Goal: Answer question/provide support

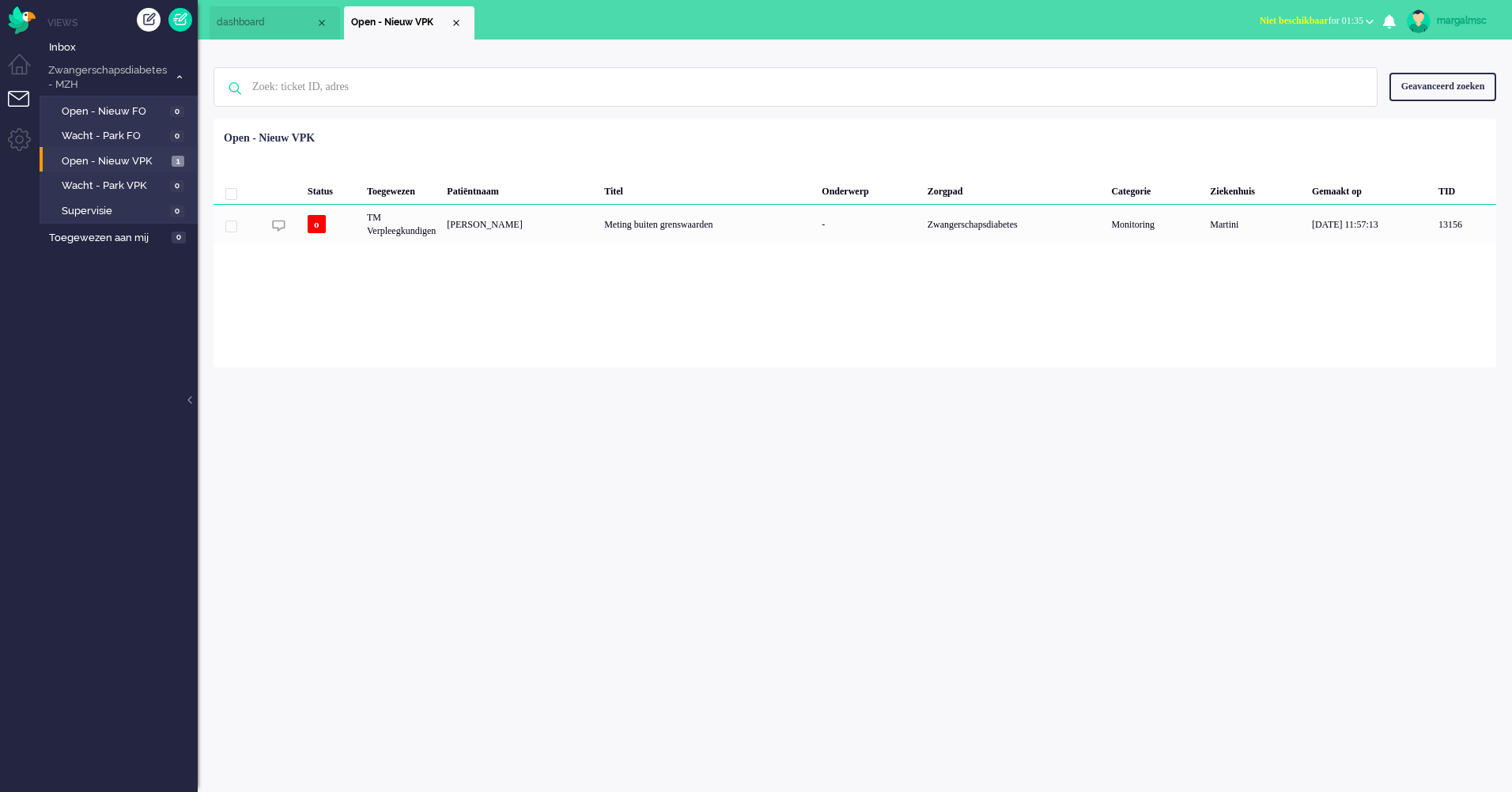
click at [151, 158] on span "Open - Nieuw VPK" at bounding box center [115, 162] width 106 height 15
click at [119, 158] on span "Open - Nieuw VPK" at bounding box center [115, 162] width 106 height 15
click at [411, 91] on input "text" at bounding box center [798, 88] width 1115 height 38
paste input "16794028"
type input "16794028"
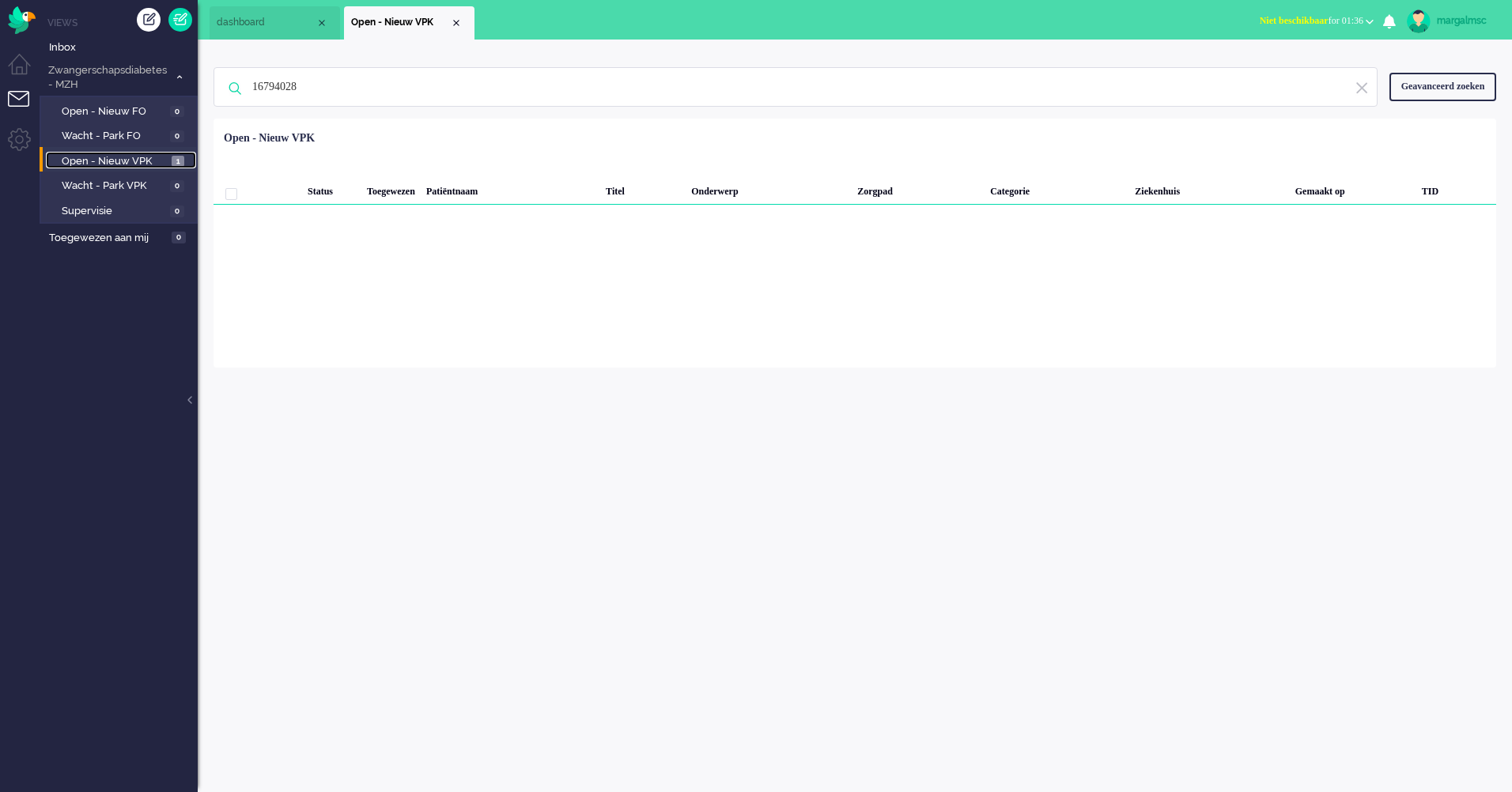
click at [145, 162] on span "Open - Nieuw VPK" at bounding box center [115, 162] width 106 height 15
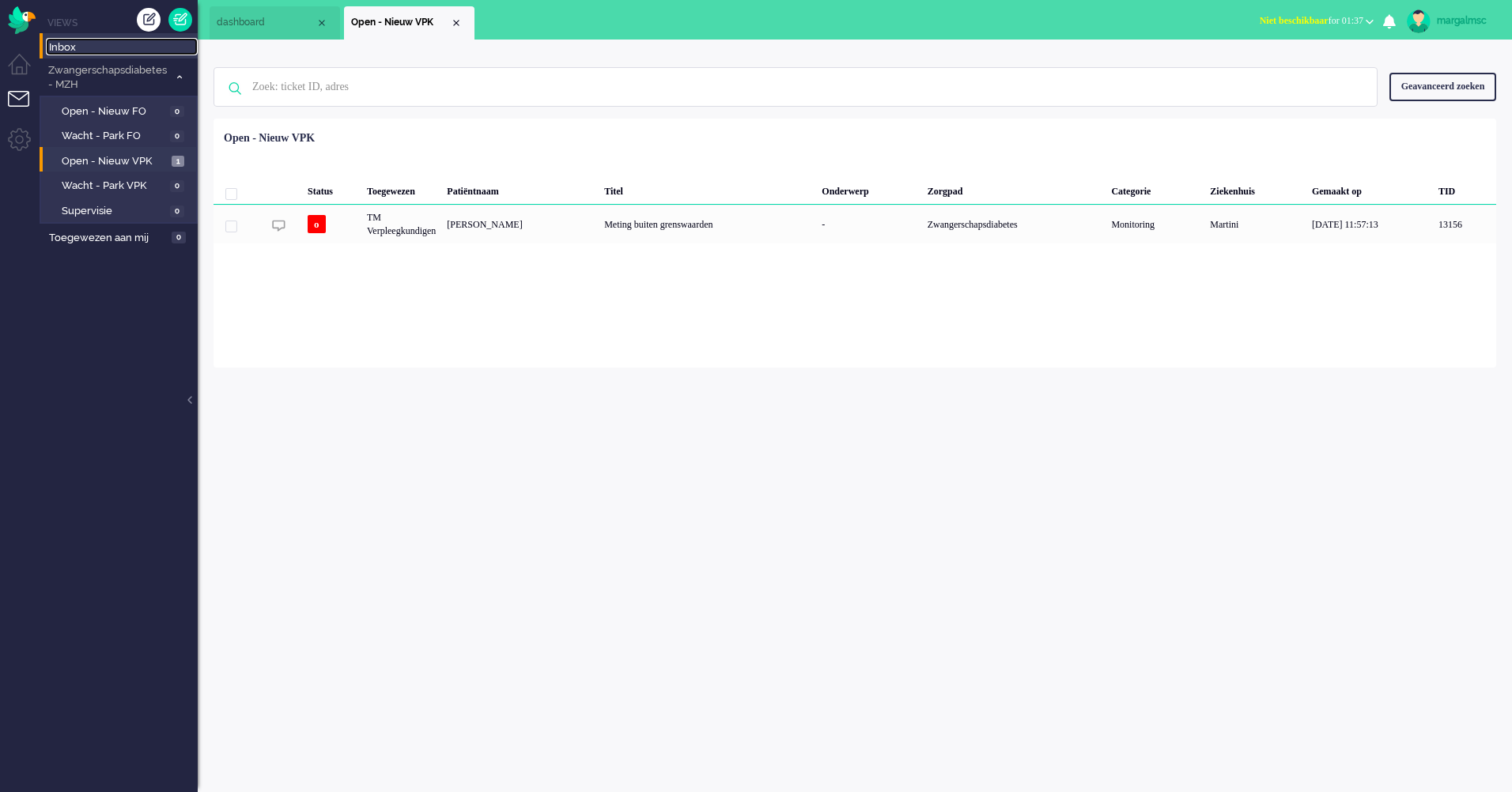
click at [146, 51] on span "Inbox" at bounding box center [123, 47] width 149 height 15
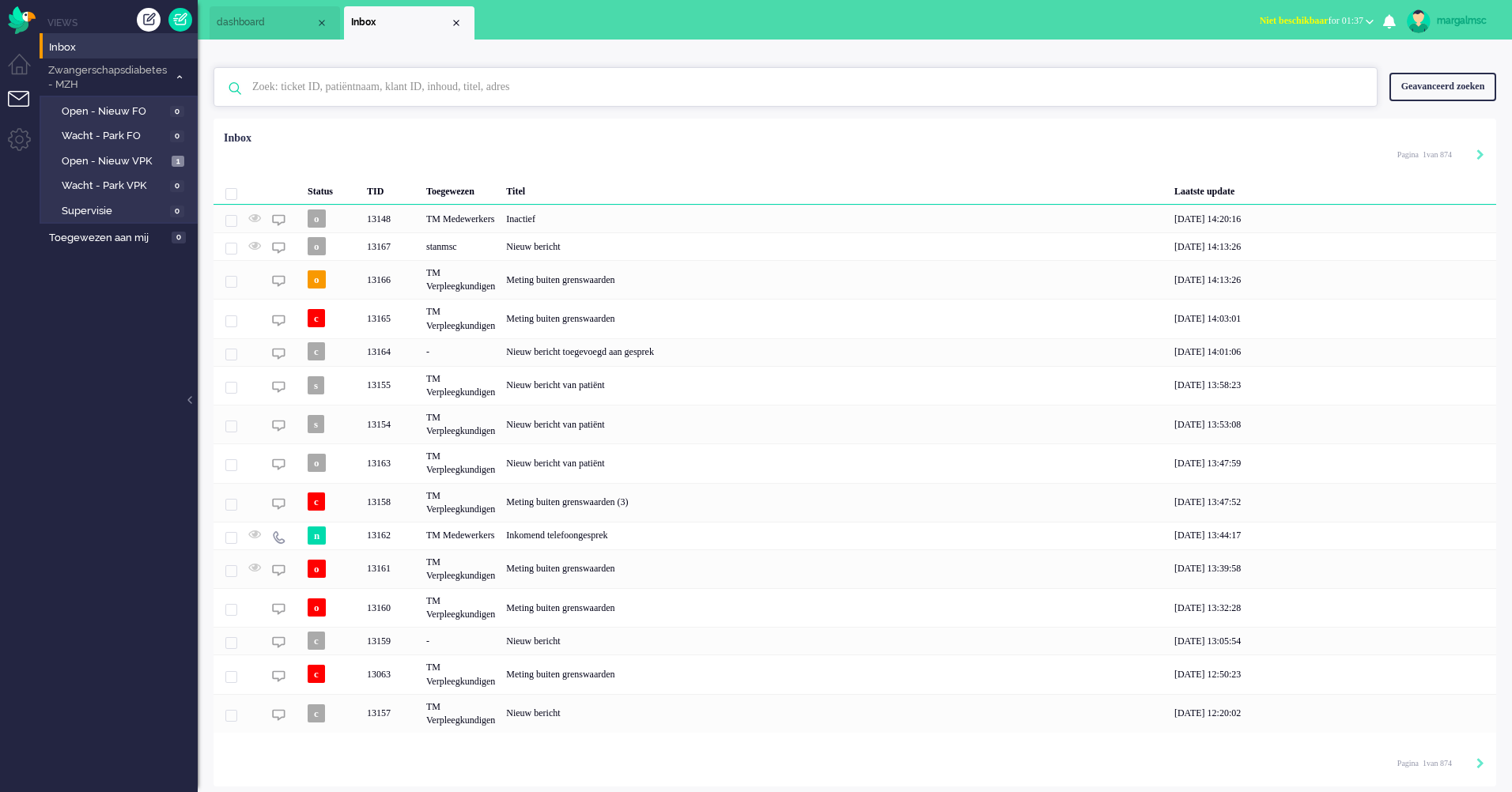
click at [422, 84] on input "text" at bounding box center [798, 88] width 1115 height 38
type input "chegini"
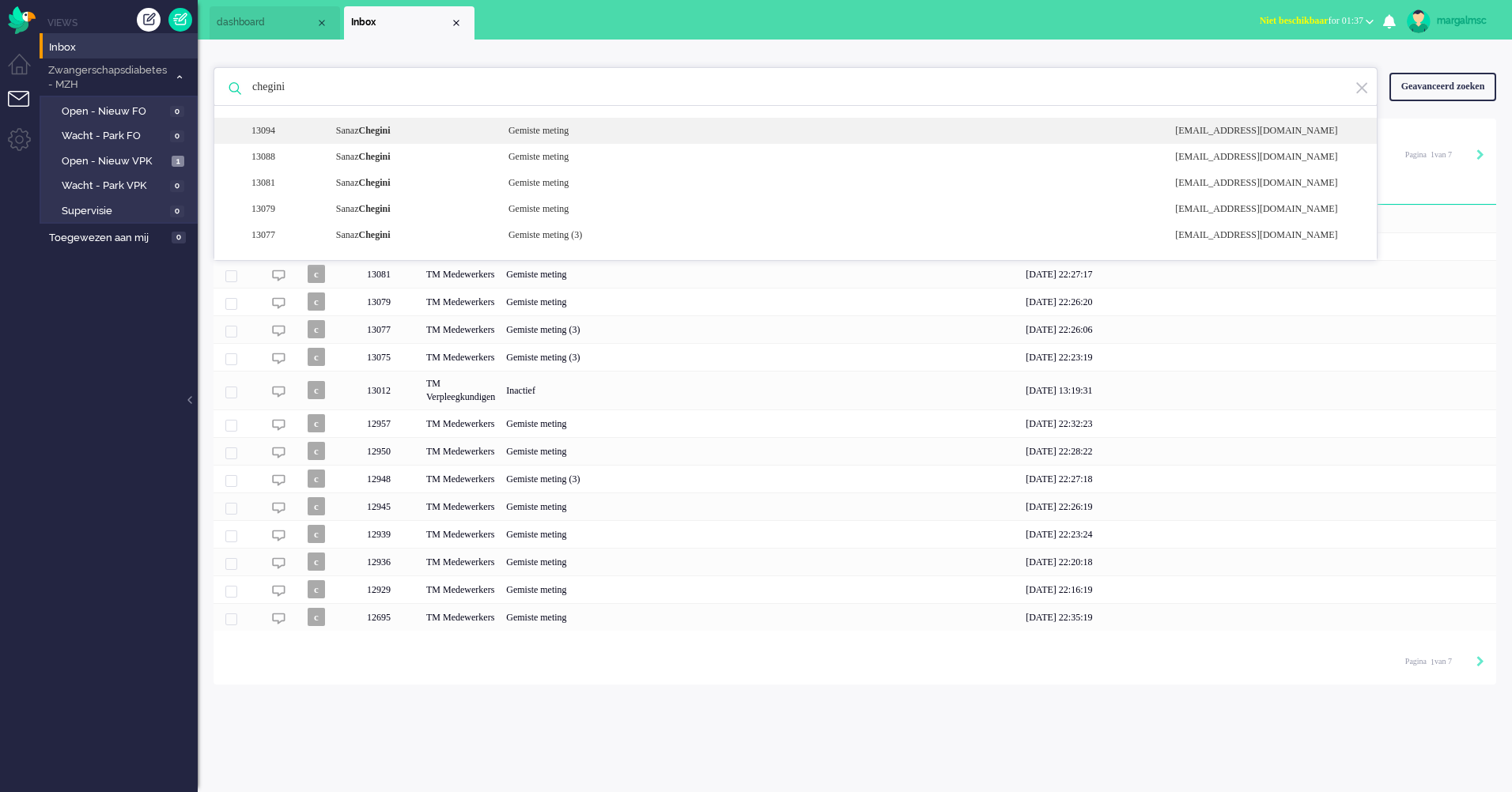
click at [472, 121] on div "13094 [PERSON_NAME] Gemiste meting [EMAIL_ADDRESS][DOMAIN_NAME]" at bounding box center [796, 130] width 1163 height 26
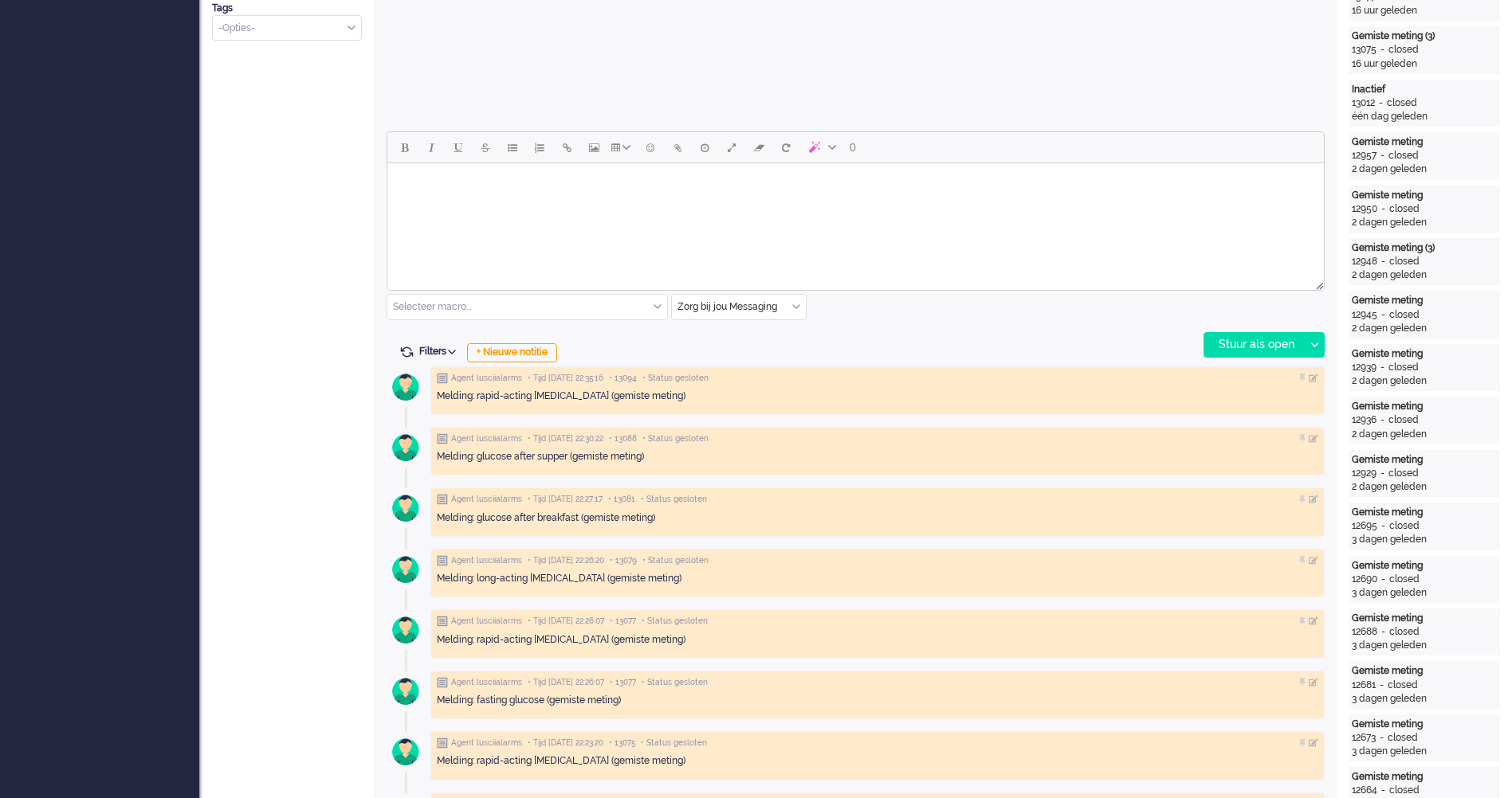
scroll to position [797, 0]
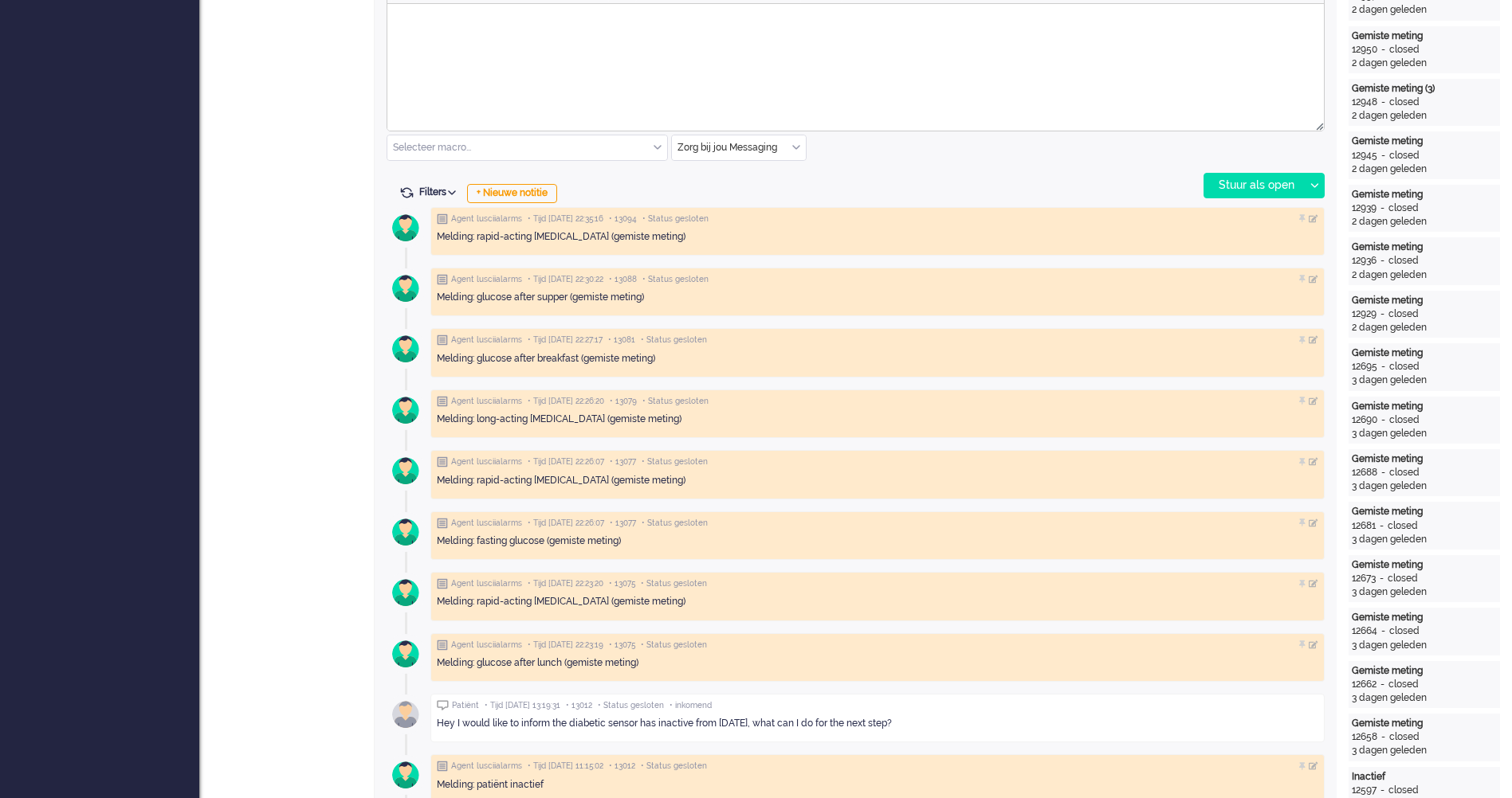
drag, startPoint x: 913, startPoint y: 725, endPoint x: 424, endPoint y: 726, distance: 489.0
copy div "Hey I would like to inform the diabetic sensor has inactive from [DATE], what c…"
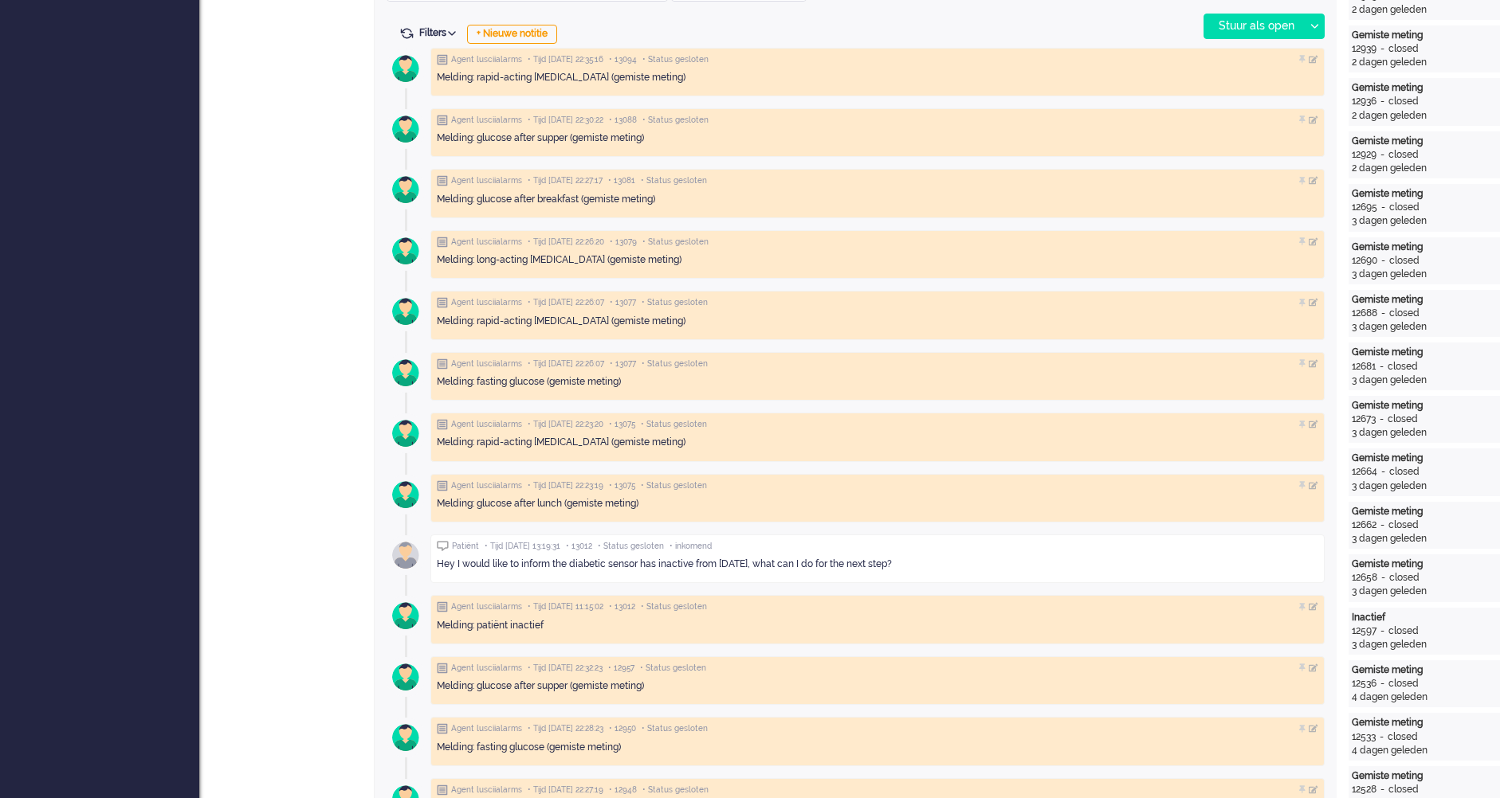
scroll to position [1115, 0]
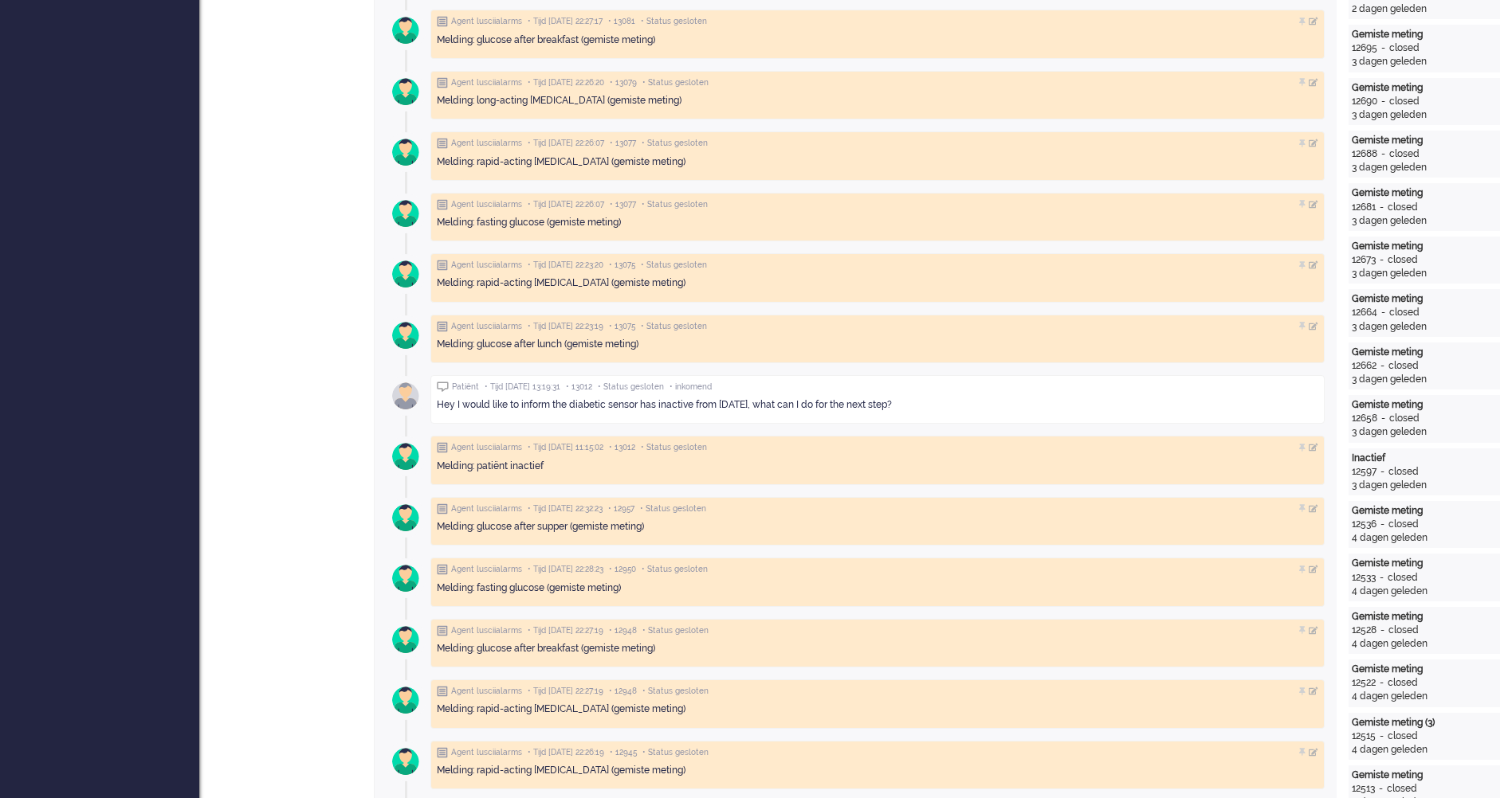
click at [575, 447] on span "• Tijd [DATE] 11:15:02" at bounding box center [566, 448] width 75 height 11
drag, startPoint x: 653, startPoint y: 448, endPoint x: 632, endPoint y: 445, distance: 21.2
click at [632, 445] on span "• 13012" at bounding box center [622, 448] width 27 height 11
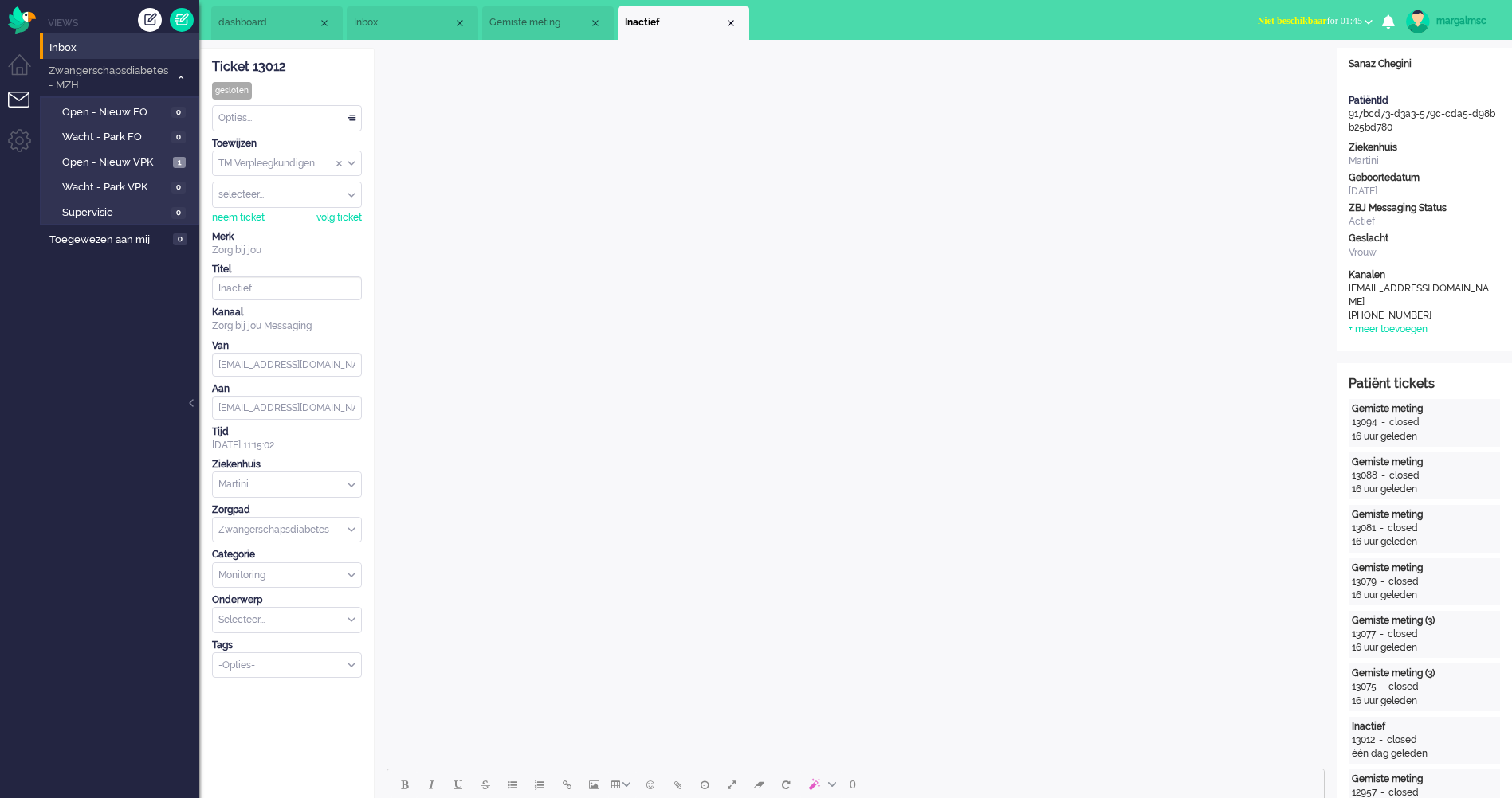
click at [290, 64] on div "Ticket 13012" at bounding box center [287, 67] width 150 height 18
drag, startPoint x: 285, startPoint y: 64, endPoint x: 251, endPoint y: 63, distance: 34.0
click at [251, 63] on div "Ticket 13012" at bounding box center [287, 67] width 150 height 18
copy div "13012"
click at [87, 43] on span "Inbox" at bounding box center [124, 48] width 150 height 15
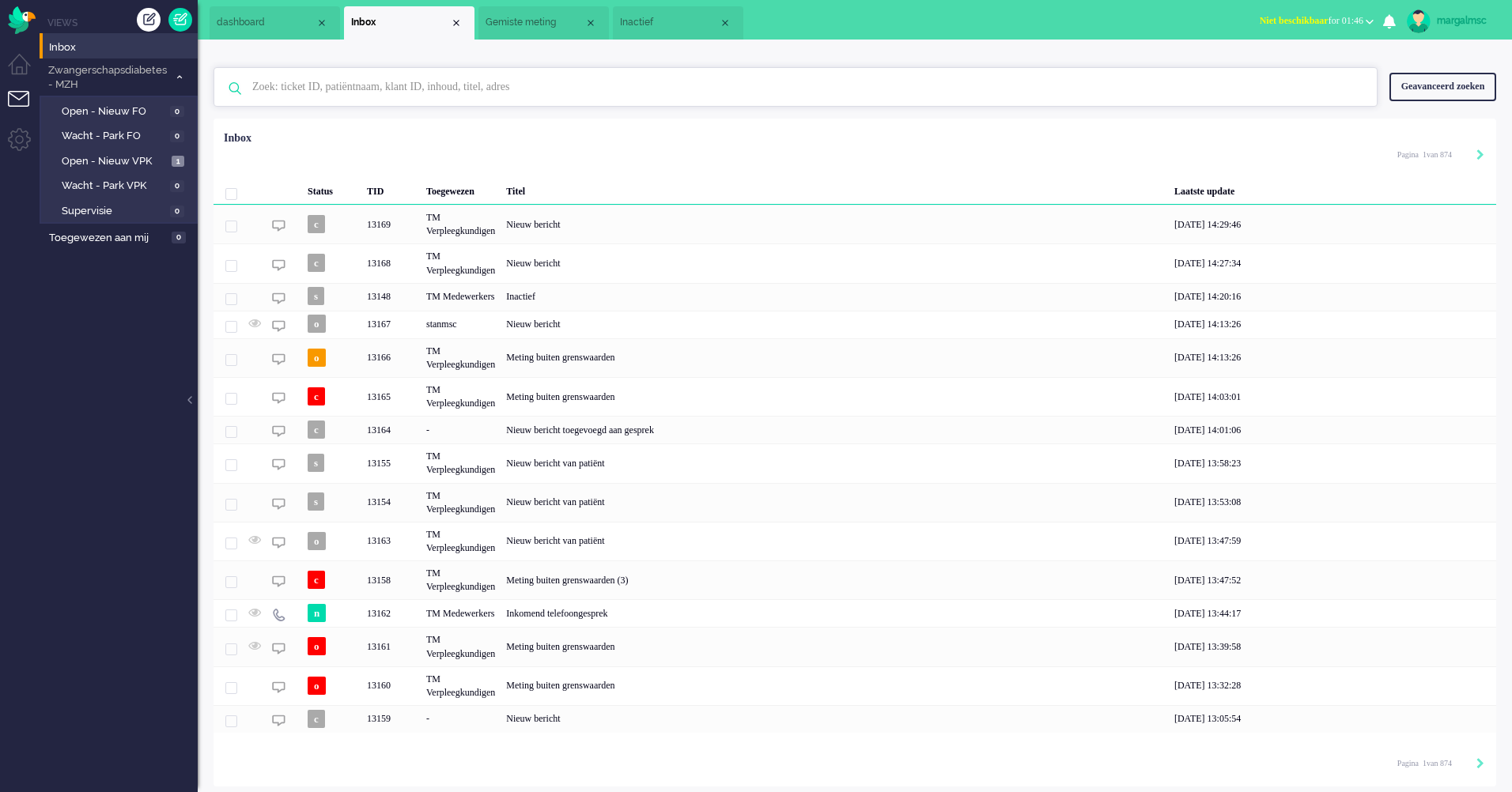
click at [401, 84] on input "text" at bounding box center [798, 88] width 1115 height 38
type input "13012"
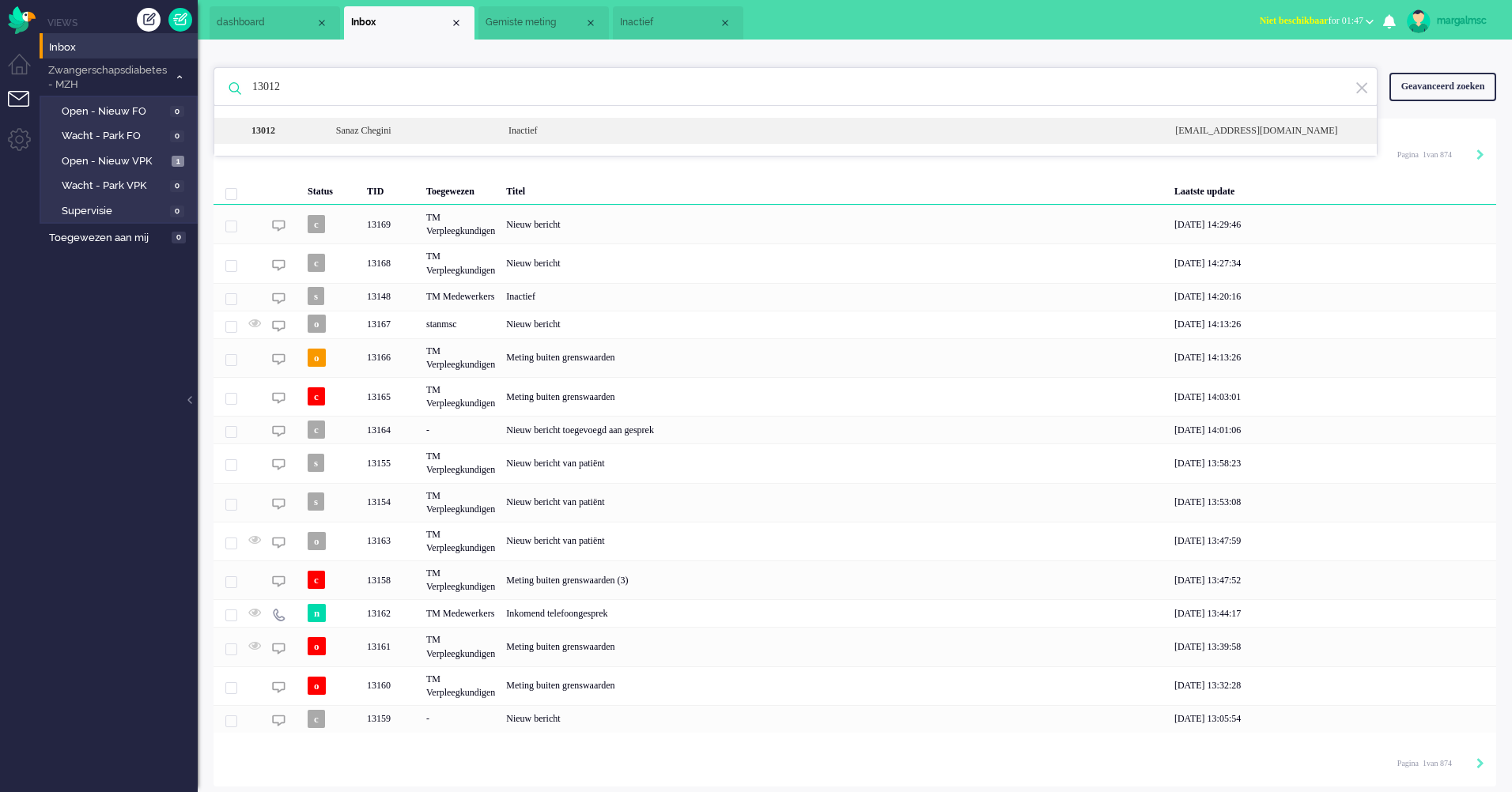
click at [320, 133] on div "13012" at bounding box center [284, 130] width 80 height 14
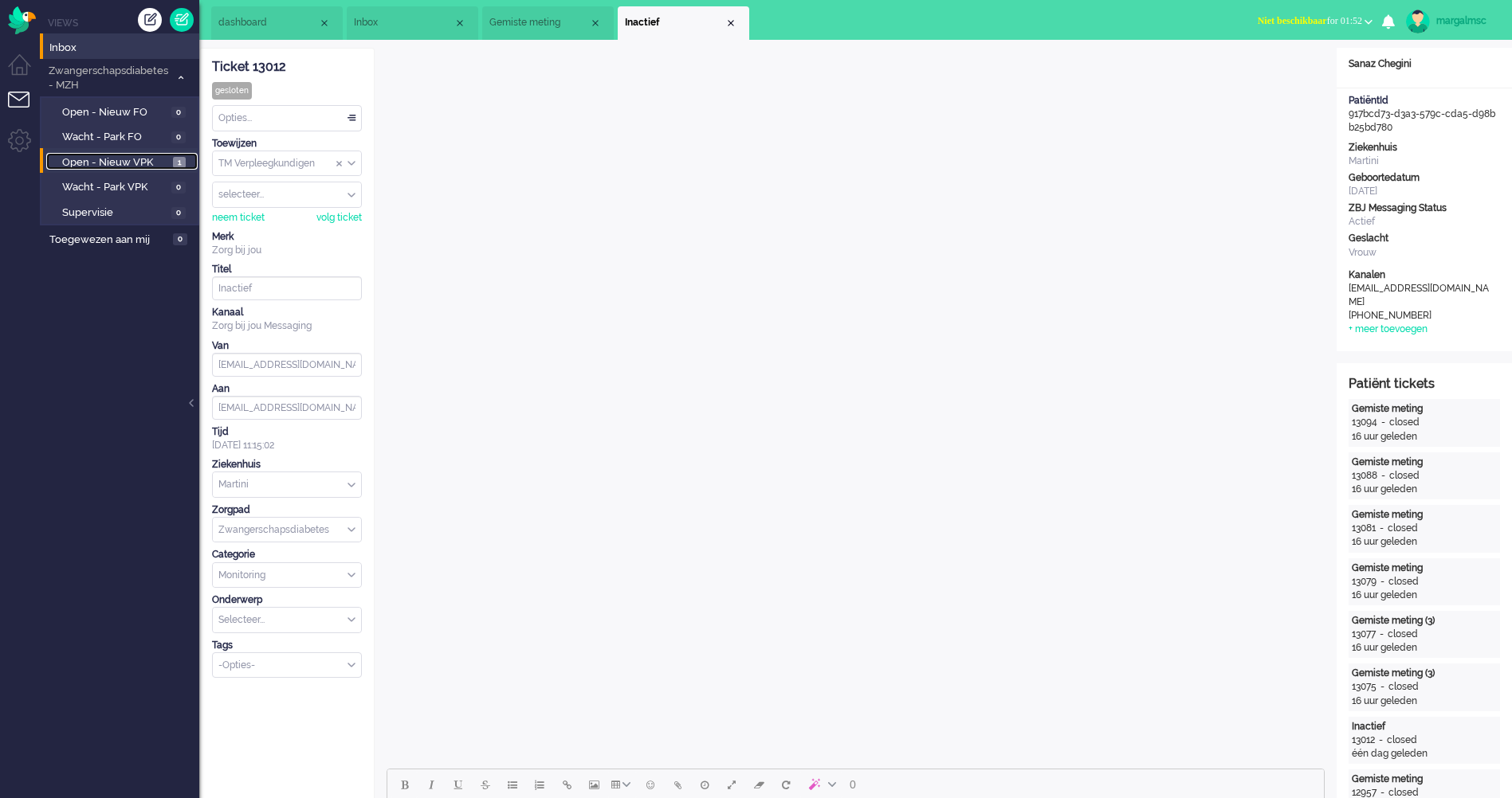
click at [143, 158] on span "Open - Nieuw VPK" at bounding box center [116, 163] width 107 height 15
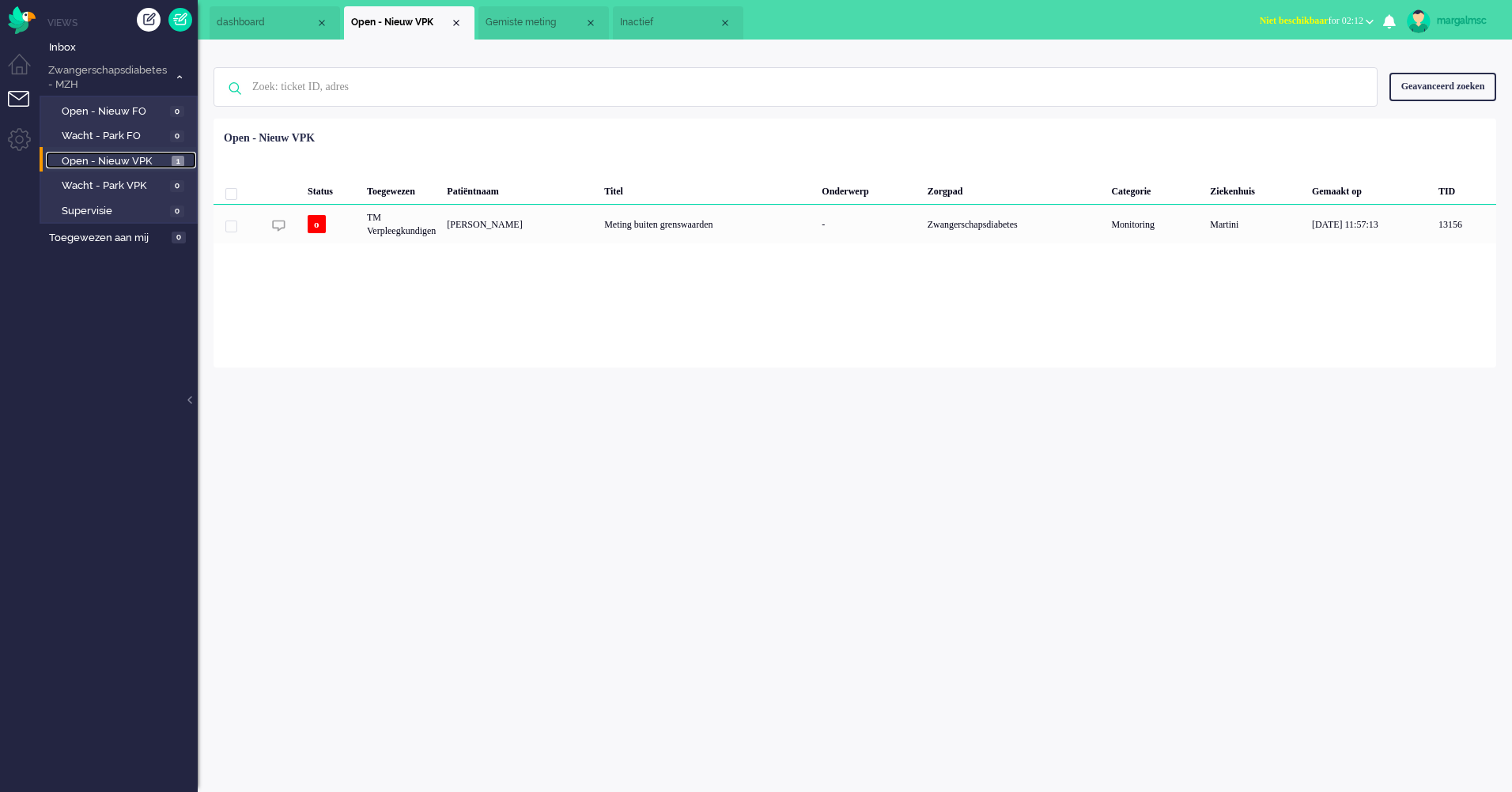
click at [643, 15] on li "Inactief" at bounding box center [678, 23] width 130 height 33
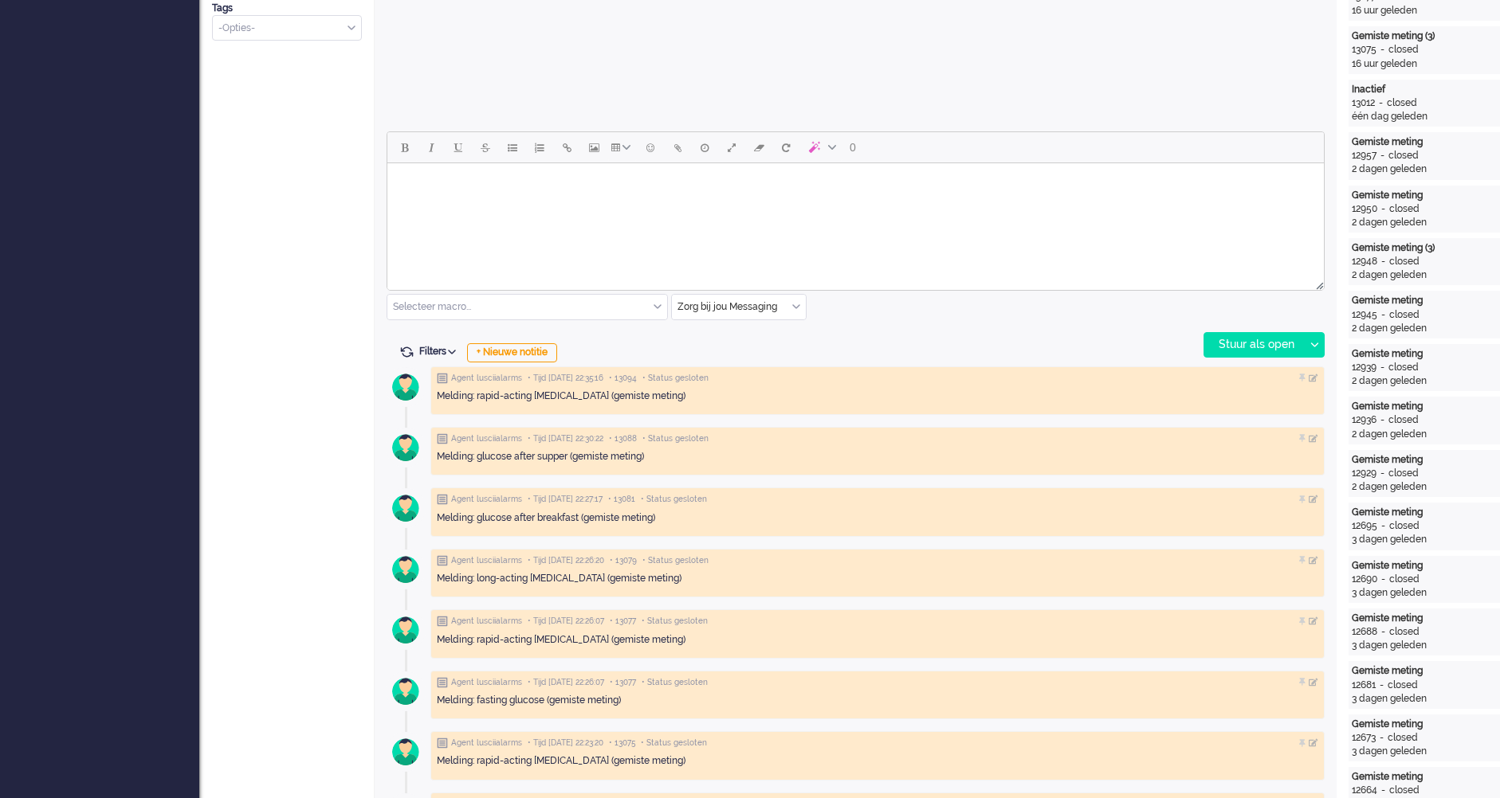
scroll to position [478, 0]
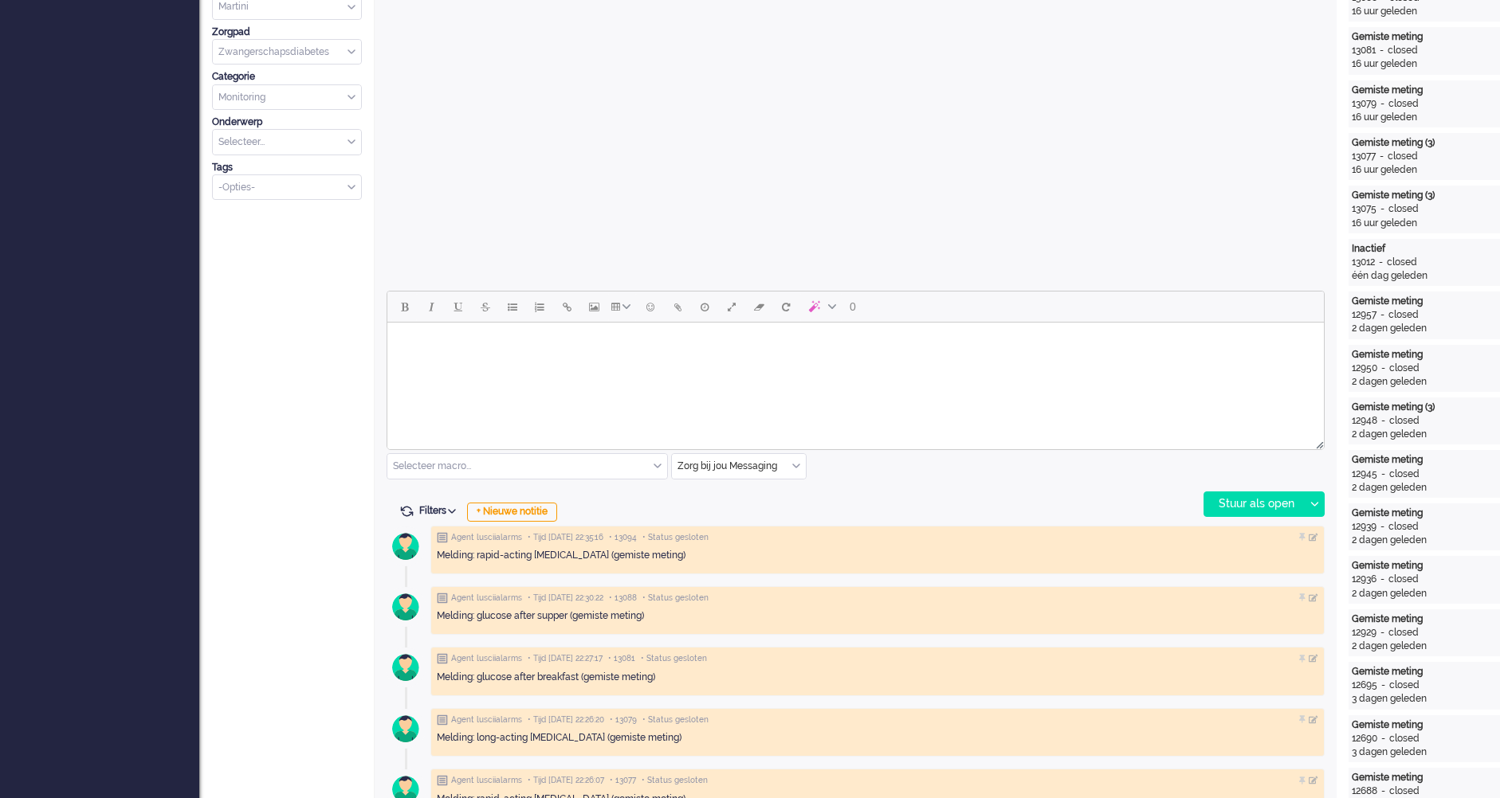
click at [463, 363] on html at bounding box center [855, 343] width 936 height 40
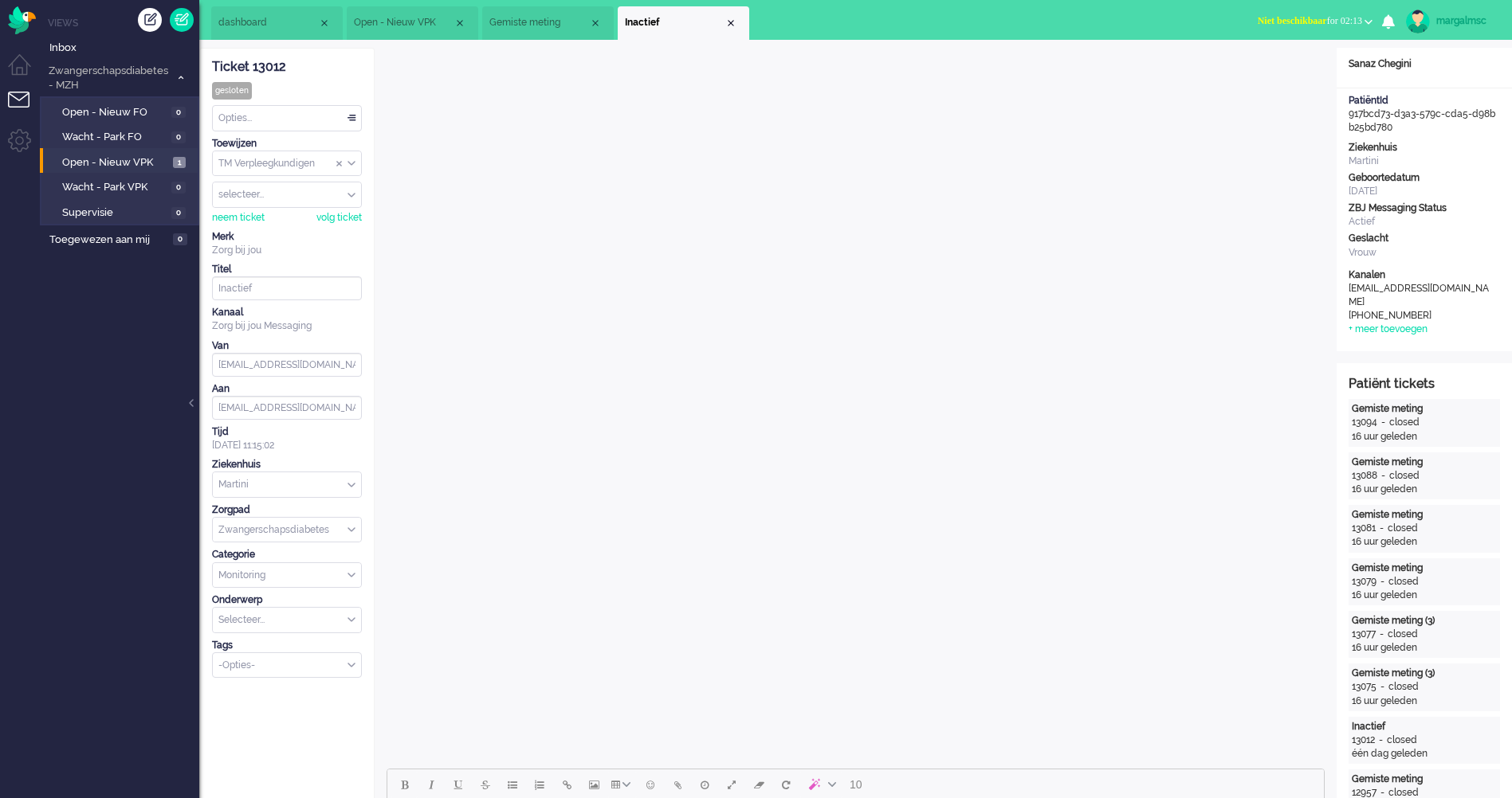
scroll to position [637, 0]
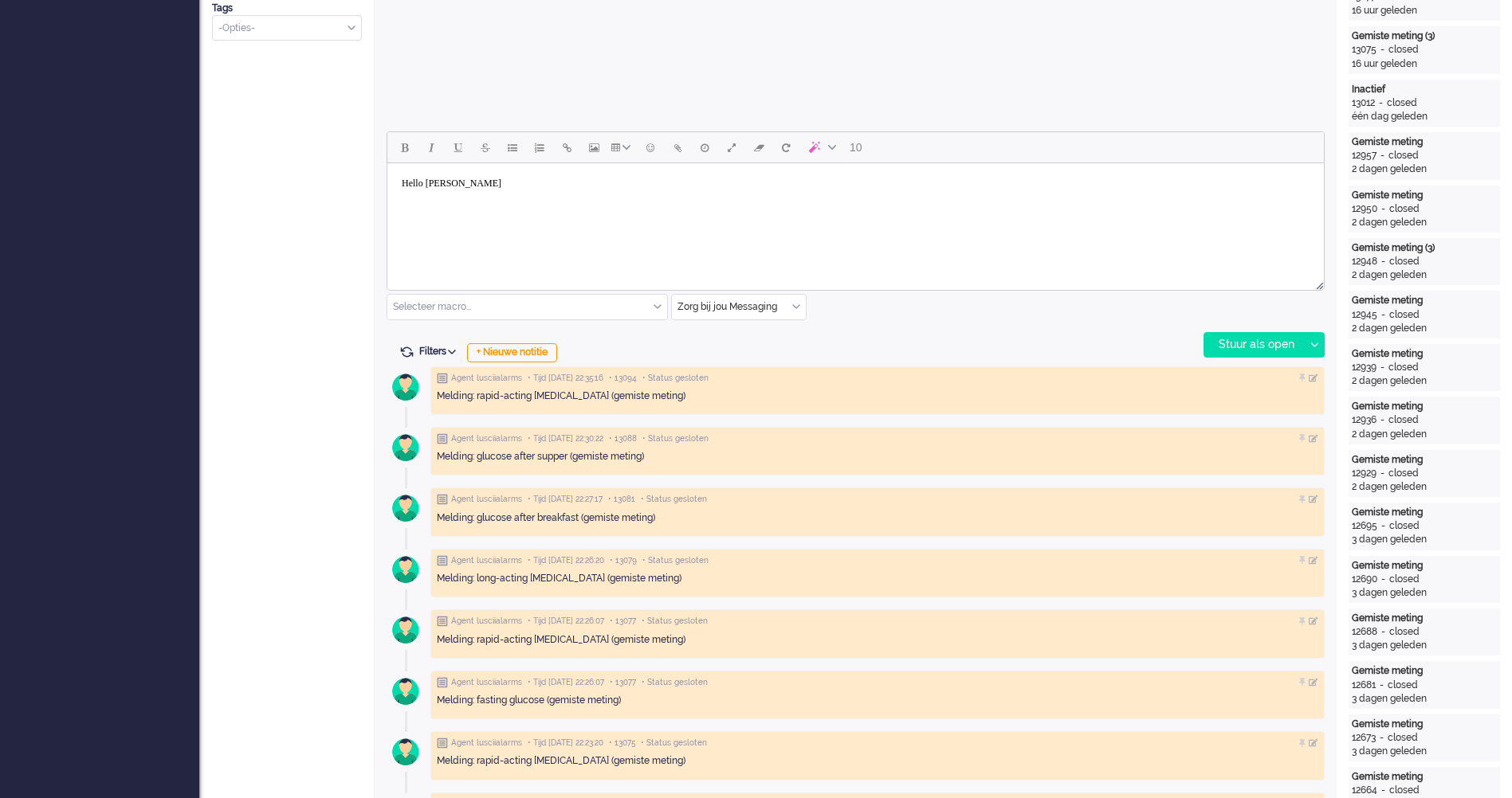
drag, startPoint x: 522, startPoint y: 226, endPoint x: 510, endPoint y: 207, distance: 22.5
click at [520, 204] on html "Hello [PERSON_NAME]" at bounding box center [855, 184] width 936 height 40
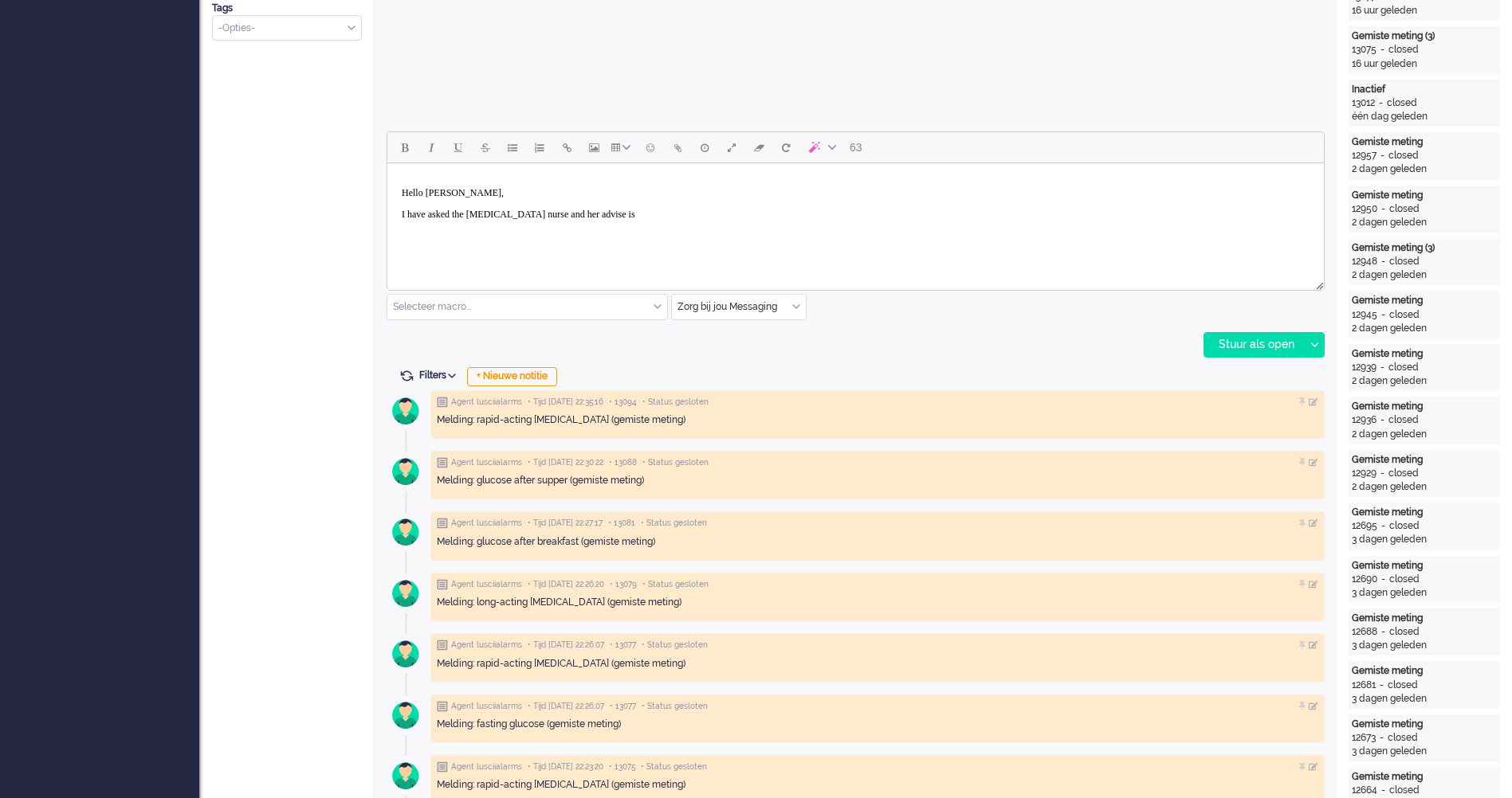
click at [621, 217] on p "I have asked the [MEDICAL_DATA] nurse and her advise is" at bounding box center [855, 214] width 908 height 12
click at [624, 216] on p "I have asked the [MEDICAL_DATA] nurse and her advise is" at bounding box center [855, 214] width 908 height 12
click at [675, 220] on p "I have asked the [MEDICAL_DATA] nurse and her advice is" at bounding box center [855, 214] width 908 height 12
click at [803, 240] on p "I have send a message to the [MEDICAL_DATA] nurse that she will check if this i…" at bounding box center [855, 235] width 908 height 12
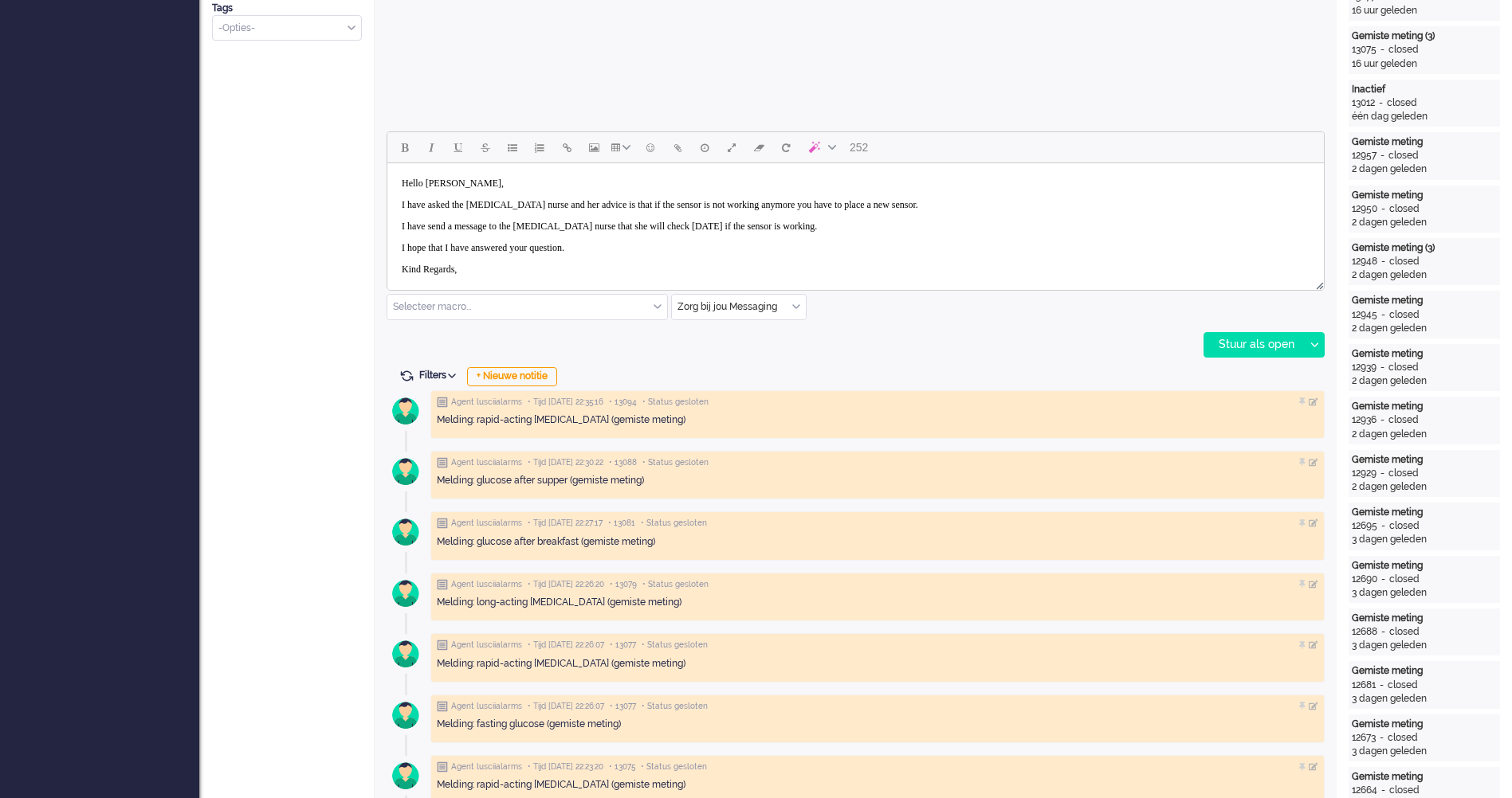
scroll to position [31, 0]
click at [1234, 343] on div "Stuur als open" at bounding box center [1254, 345] width 99 height 24
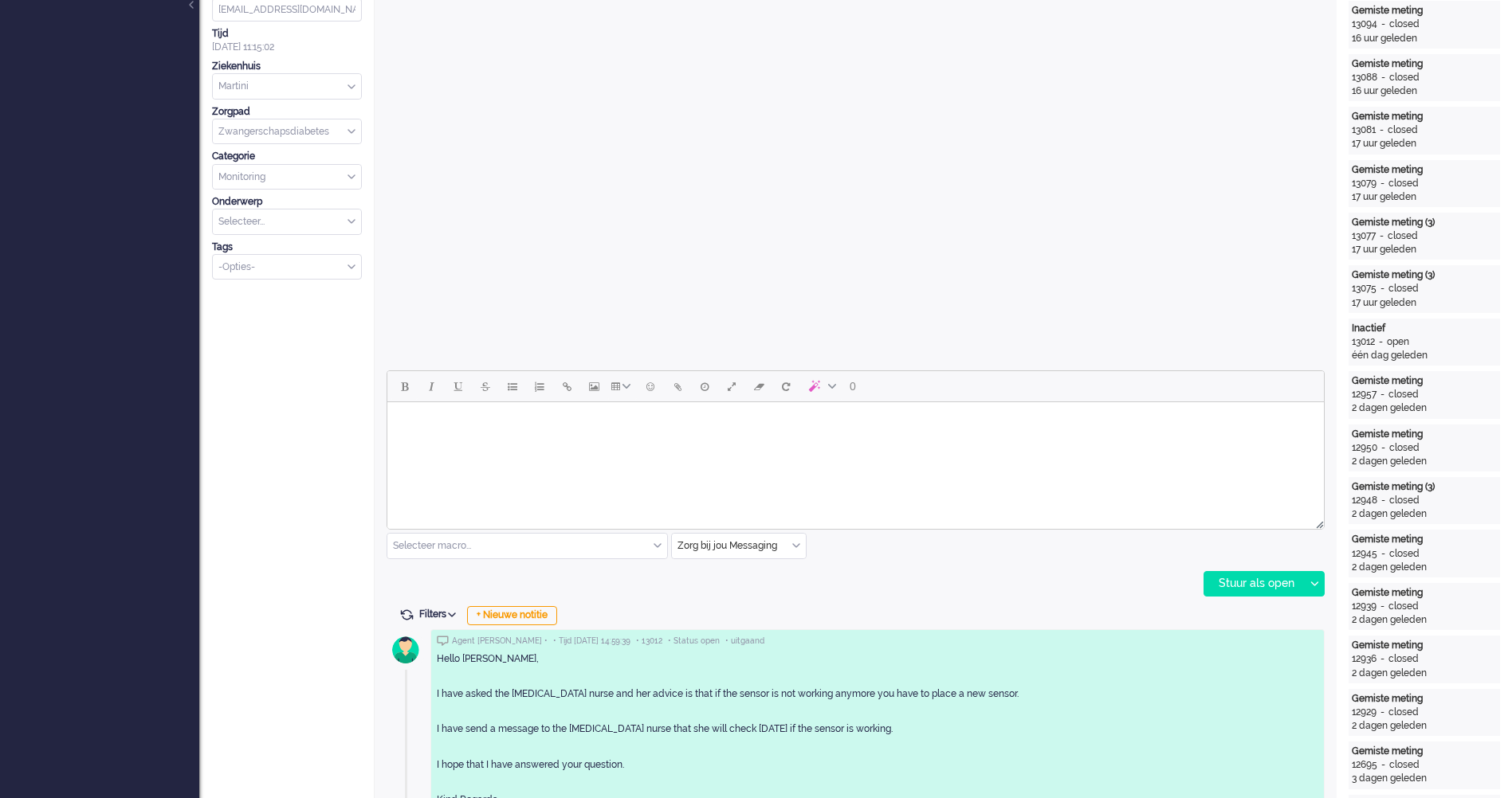
scroll to position [0, 0]
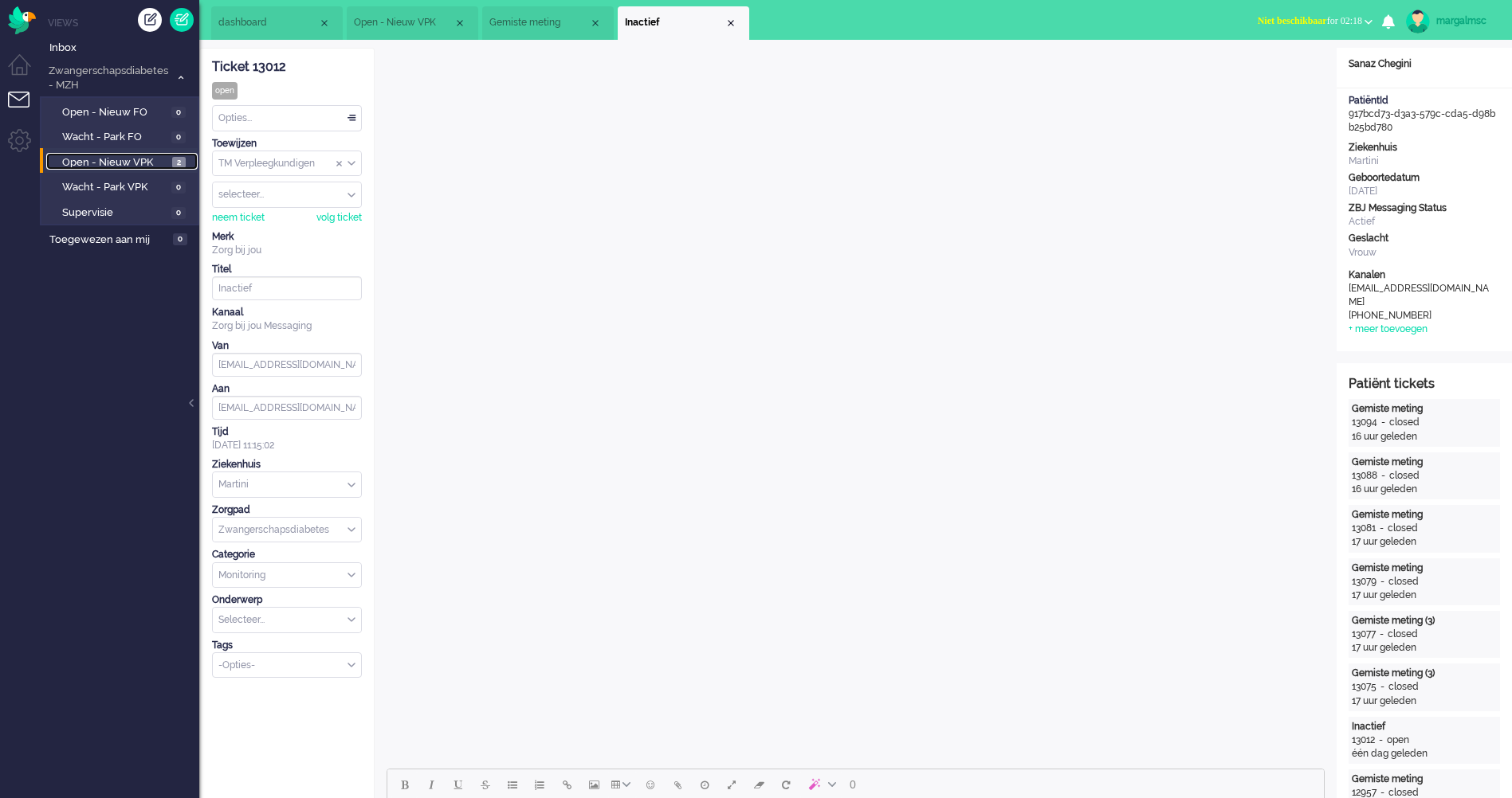
click at [134, 163] on span "Open - Nieuw VPK" at bounding box center [115, 163] width 106 height 15
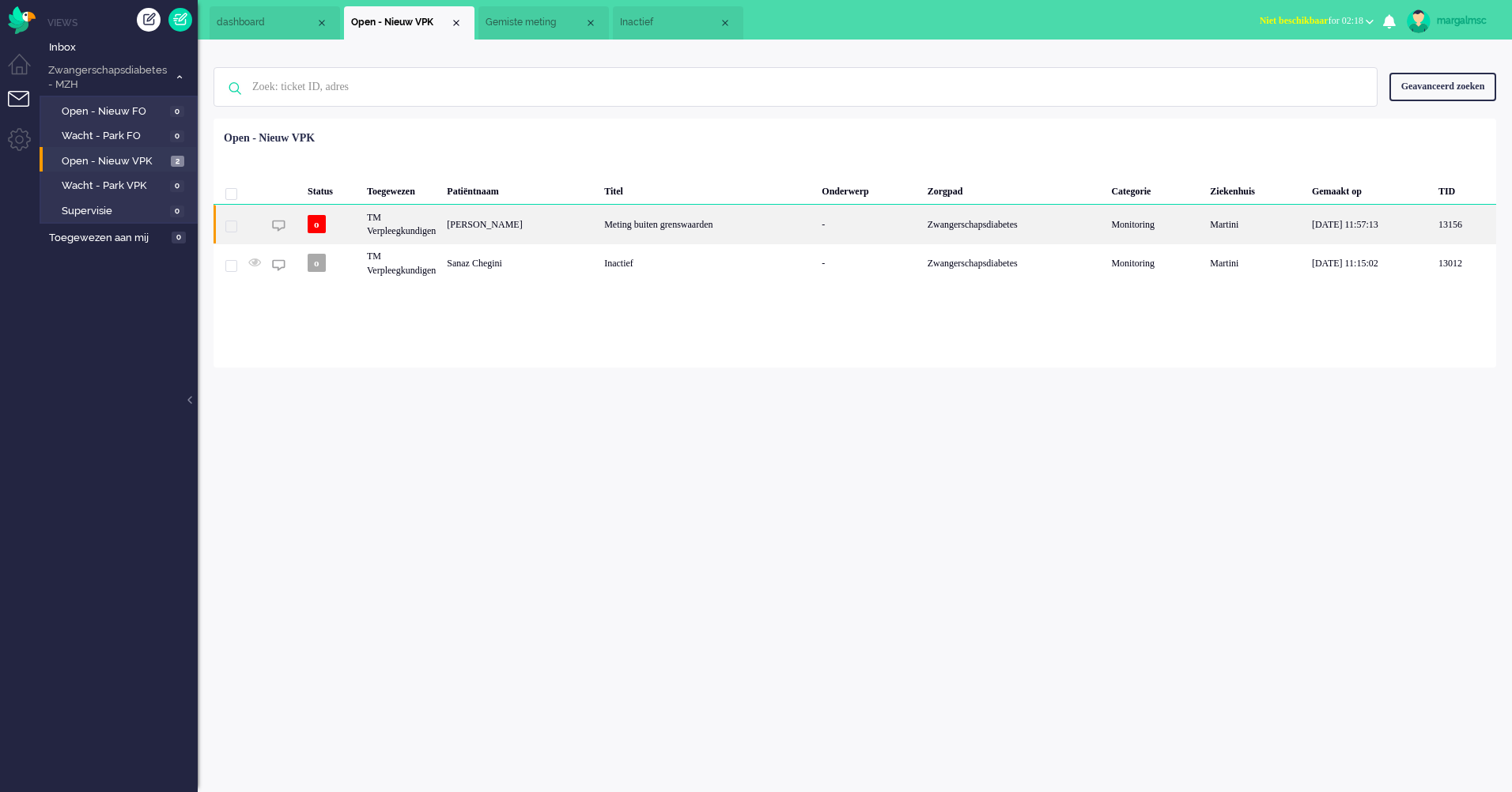
click at [546, 229] on div "[PERSON_NAME]" at bounding box center [520, 224] width 157 height 38
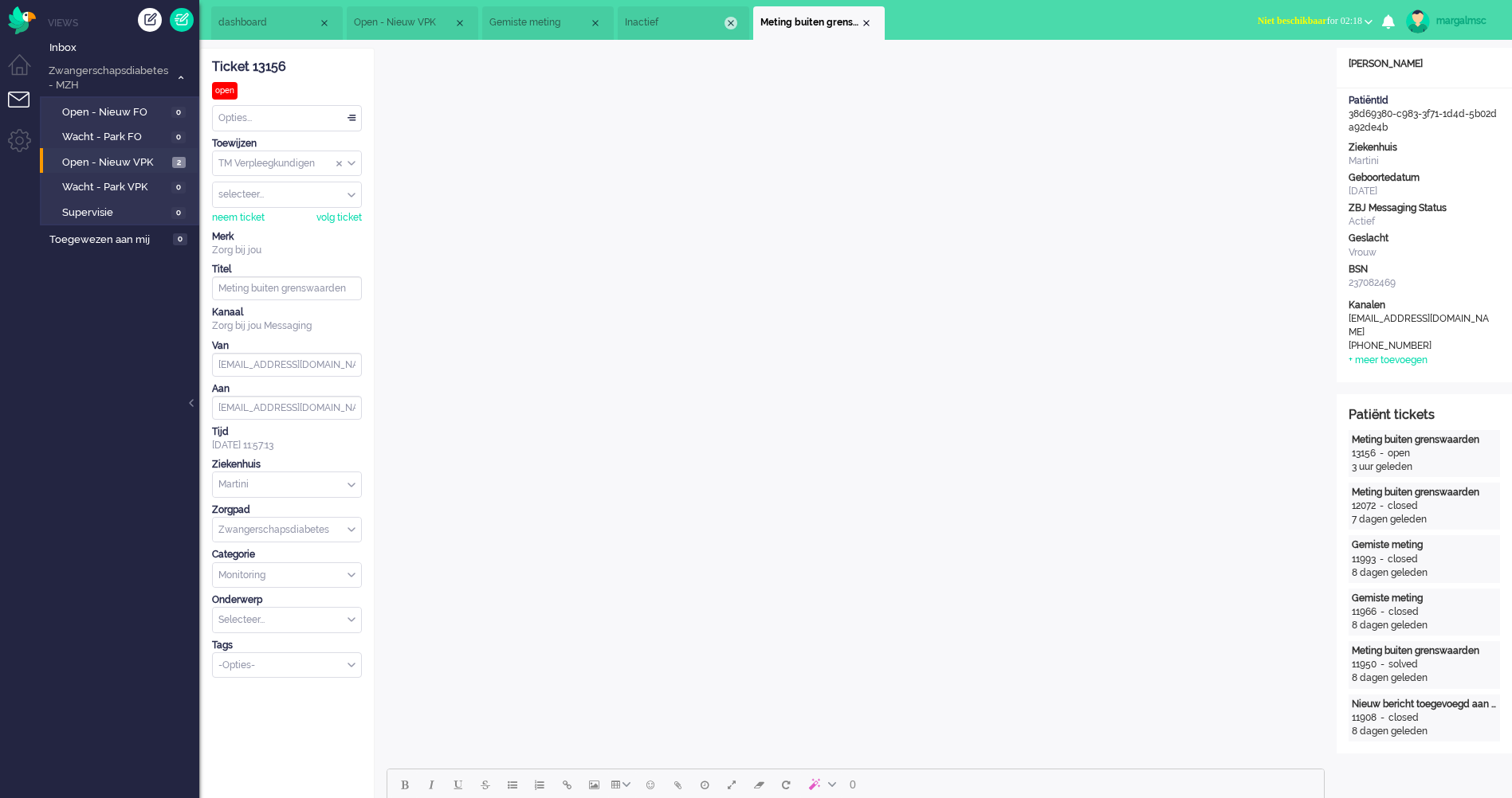
click at [732, 21] on div "Close tab" at bounding box center [731, 23] width 13 height 13
click at [121, 159] on span "Open - Nieuw VPK" at bounding box center [115, 163] width 106 height 15
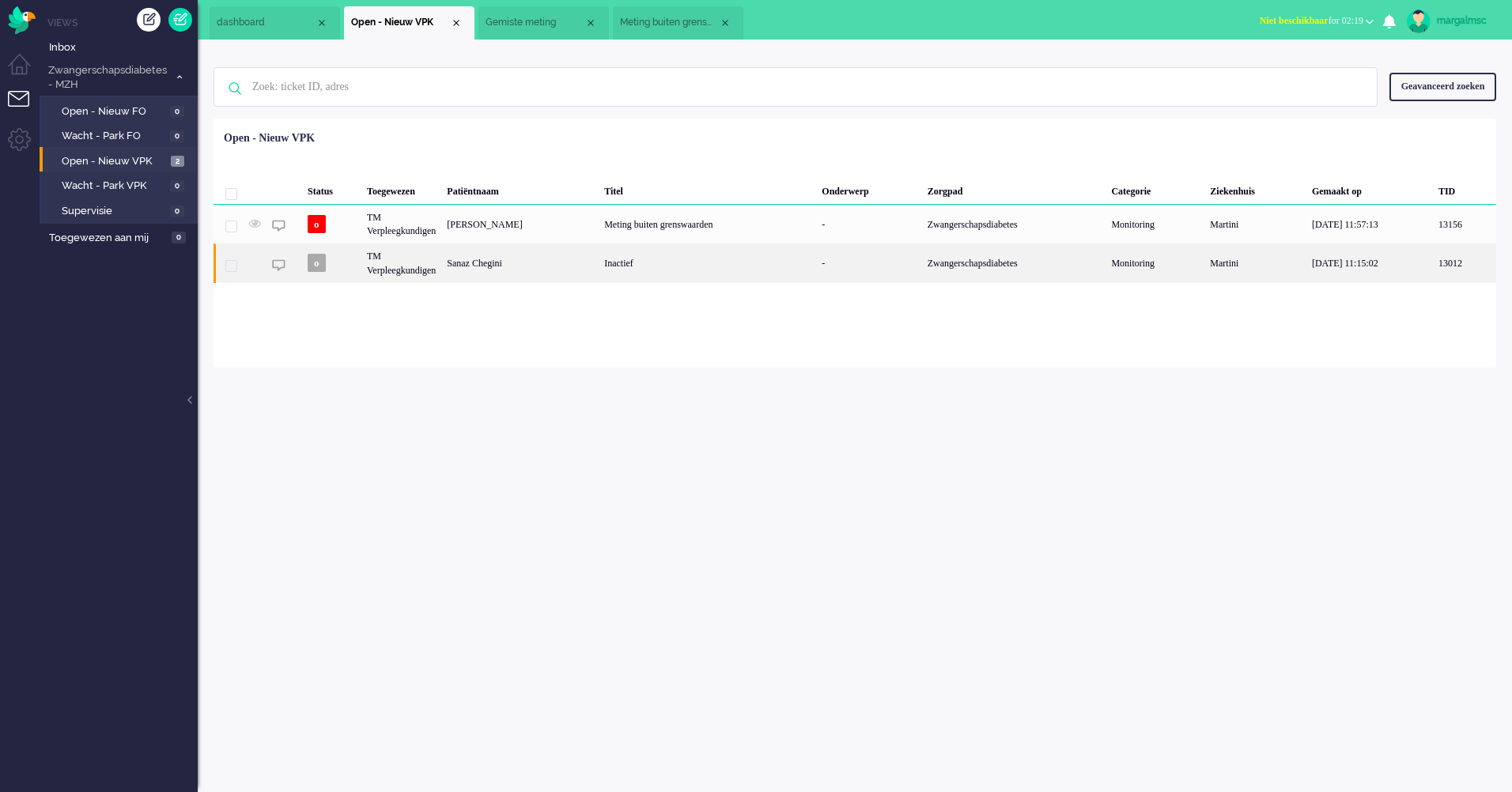
click at [547, 281] on div "Sanaz Chegini" at bounding box center [520, 263] width 157 height 38
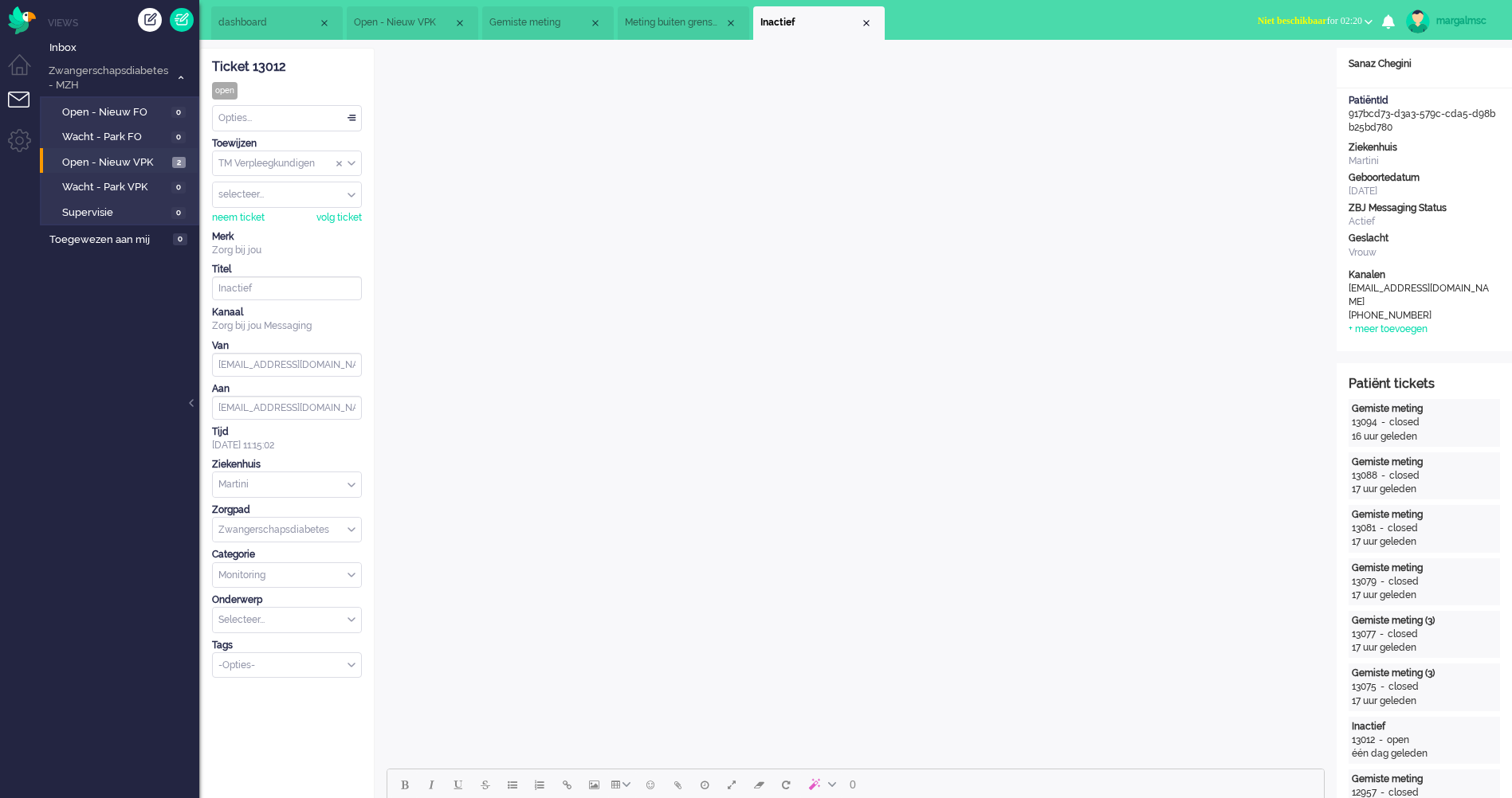
click at [303, 112] on div "Opties..." at bounding box center [286, 118] width 148 height 25
click at [310, 230] on li "Opgelost" at bounding box center [286, 231] width 148 height 23
click at [120, 154] on link "Open - Nieuw VPK 1" at bounding box center [121, 161] width 152 height 17
